Goal: Find specific page/section

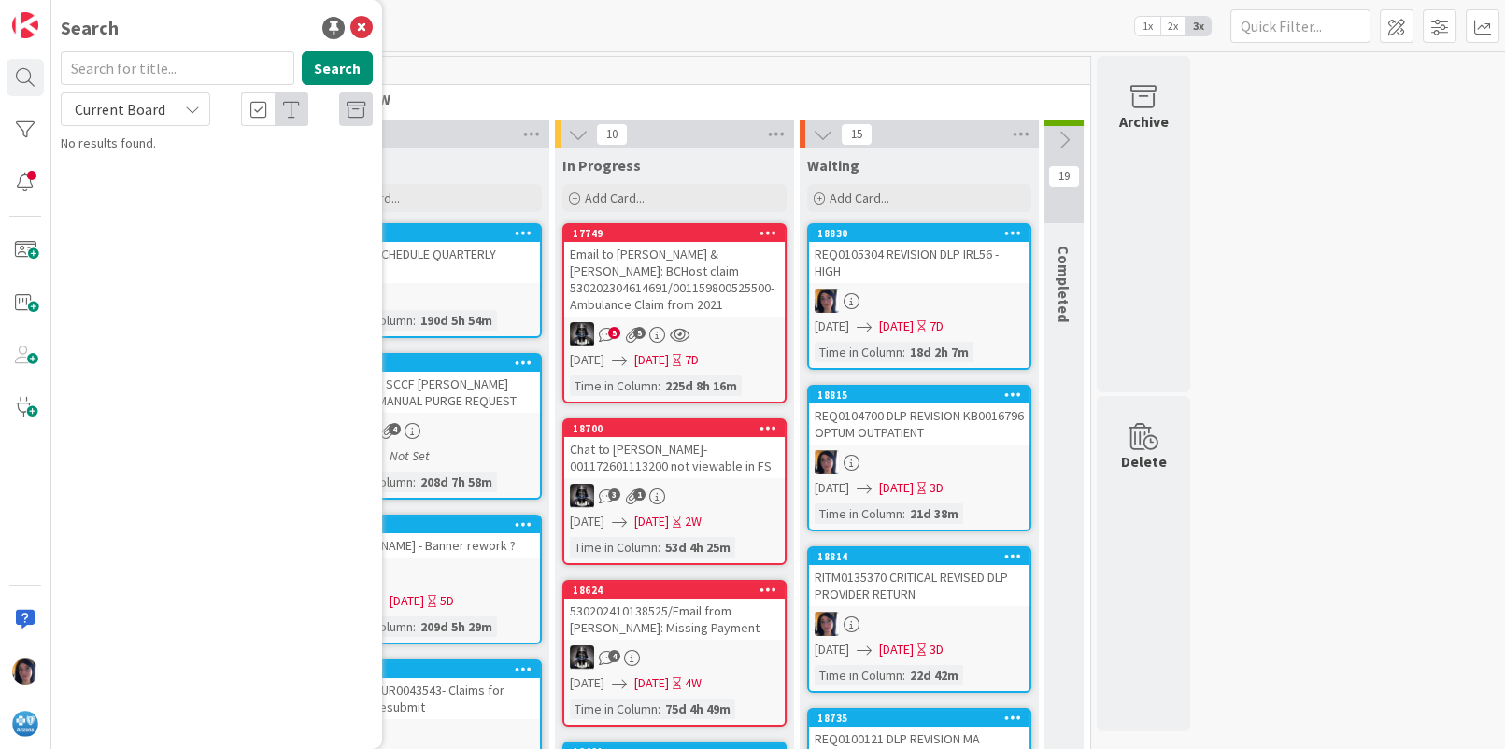
click at [111, 69] on input "text" at bounding box center [178, 68] width 234 height 34
type input "migration"
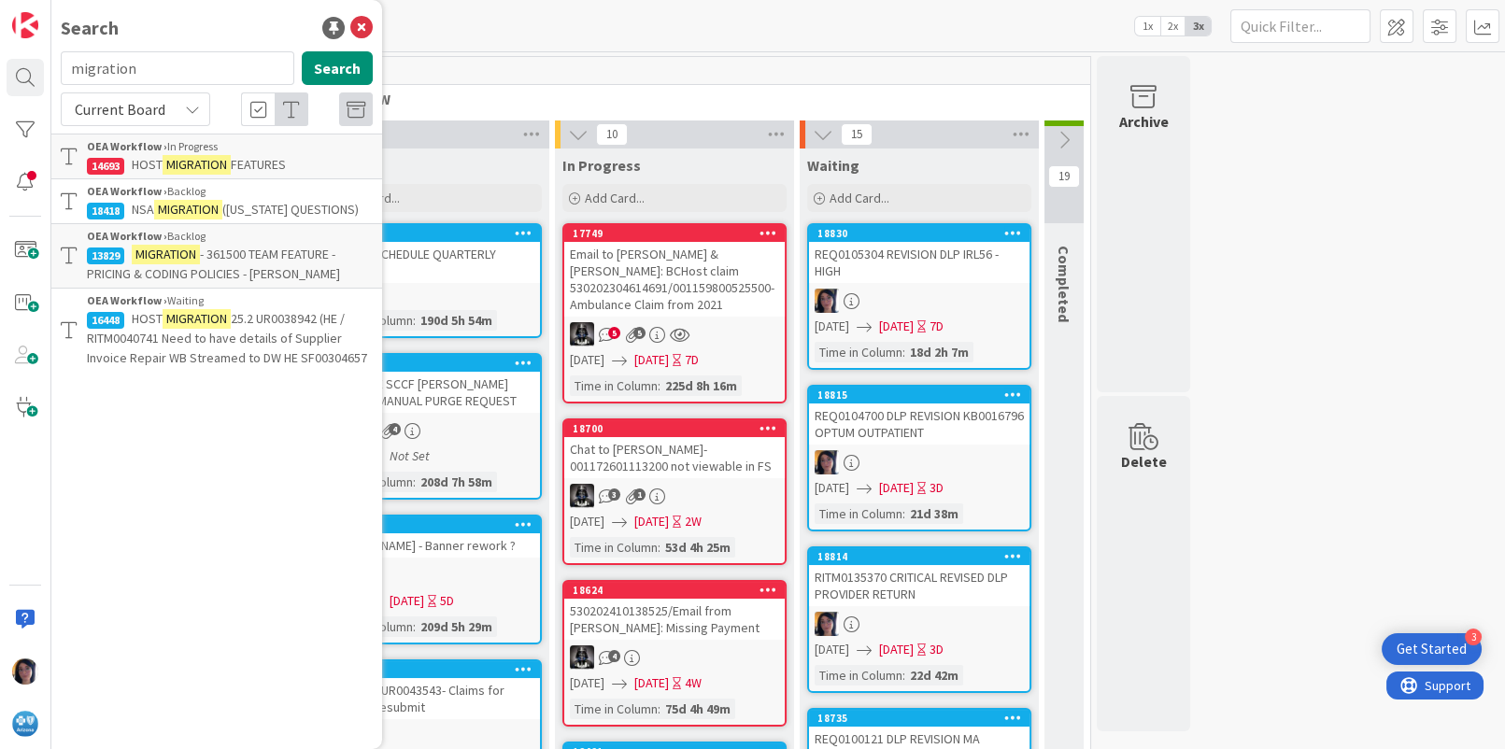
click at [164, 155] on mark "MIGRATION" at bounding box center [197, 165] width 68 height 20
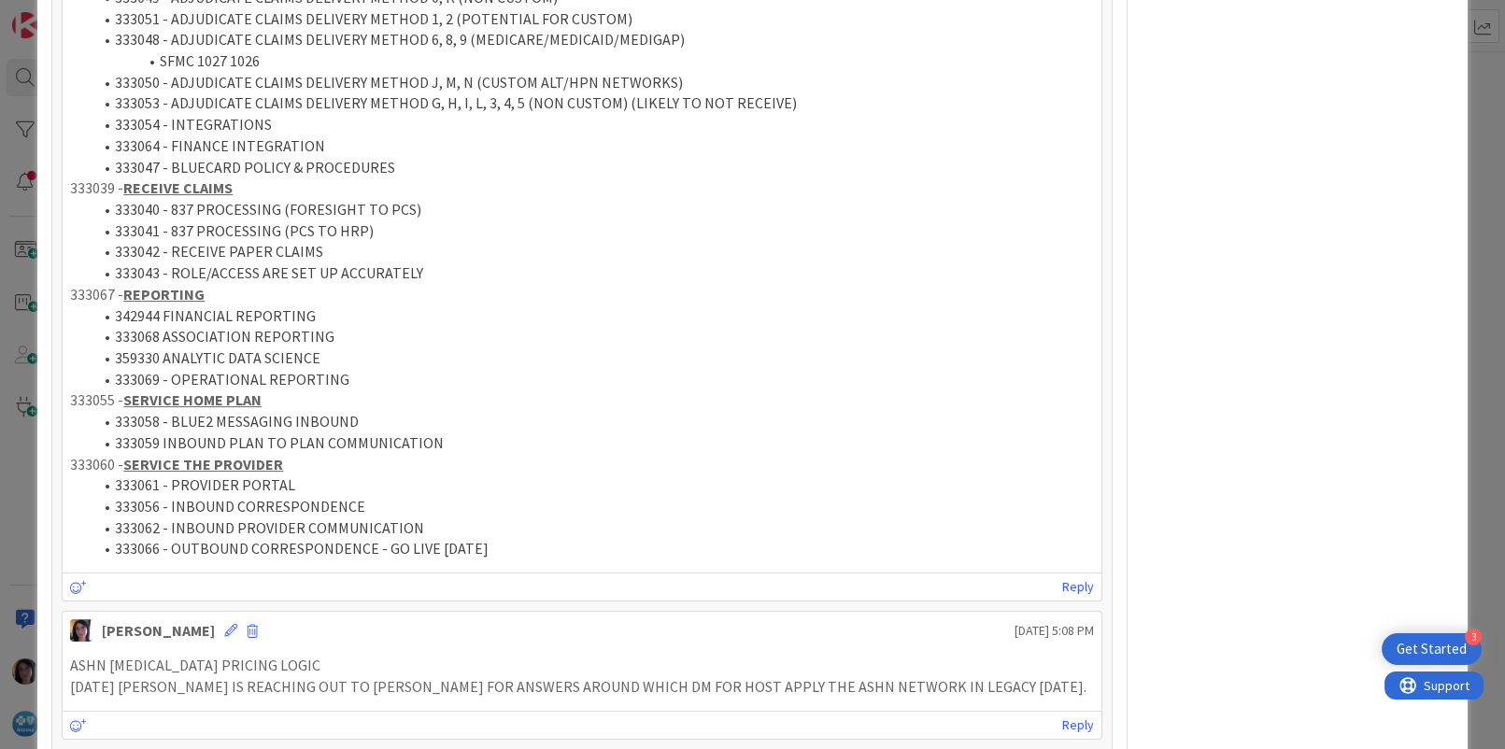
click at [138, 546] on li "333066 - OUTBOUND CORRESPONDENCE - GO LIVE [DATE]" at bounding box center [593, 548] width 1001 height 21
copy li "333066"
